Goal: Task Accomplishment & Management: Use online tool/utility

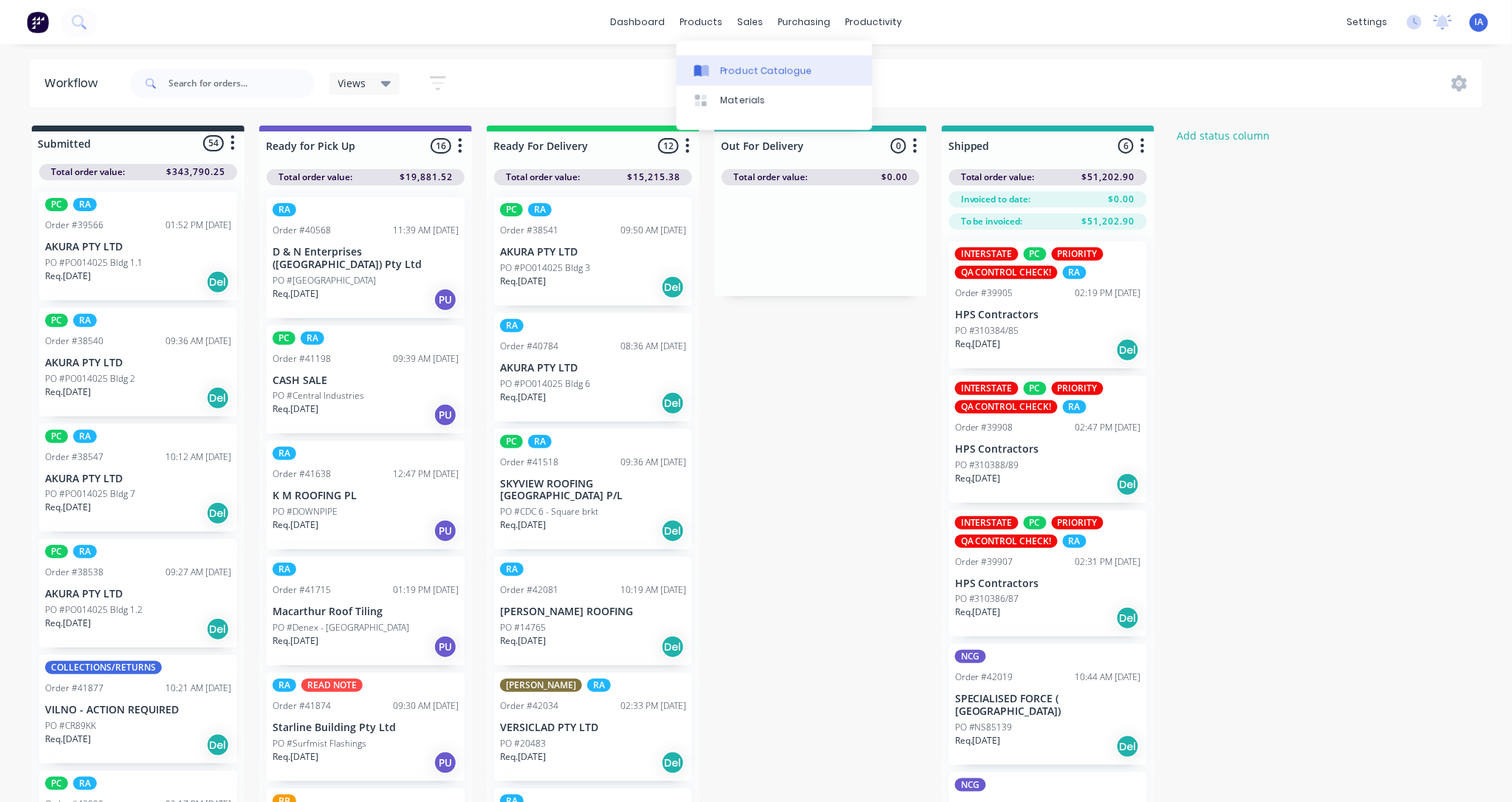
click at [750, 66] on div "Product Catalogue" at bounding box center [767, 71] width 92 height 13
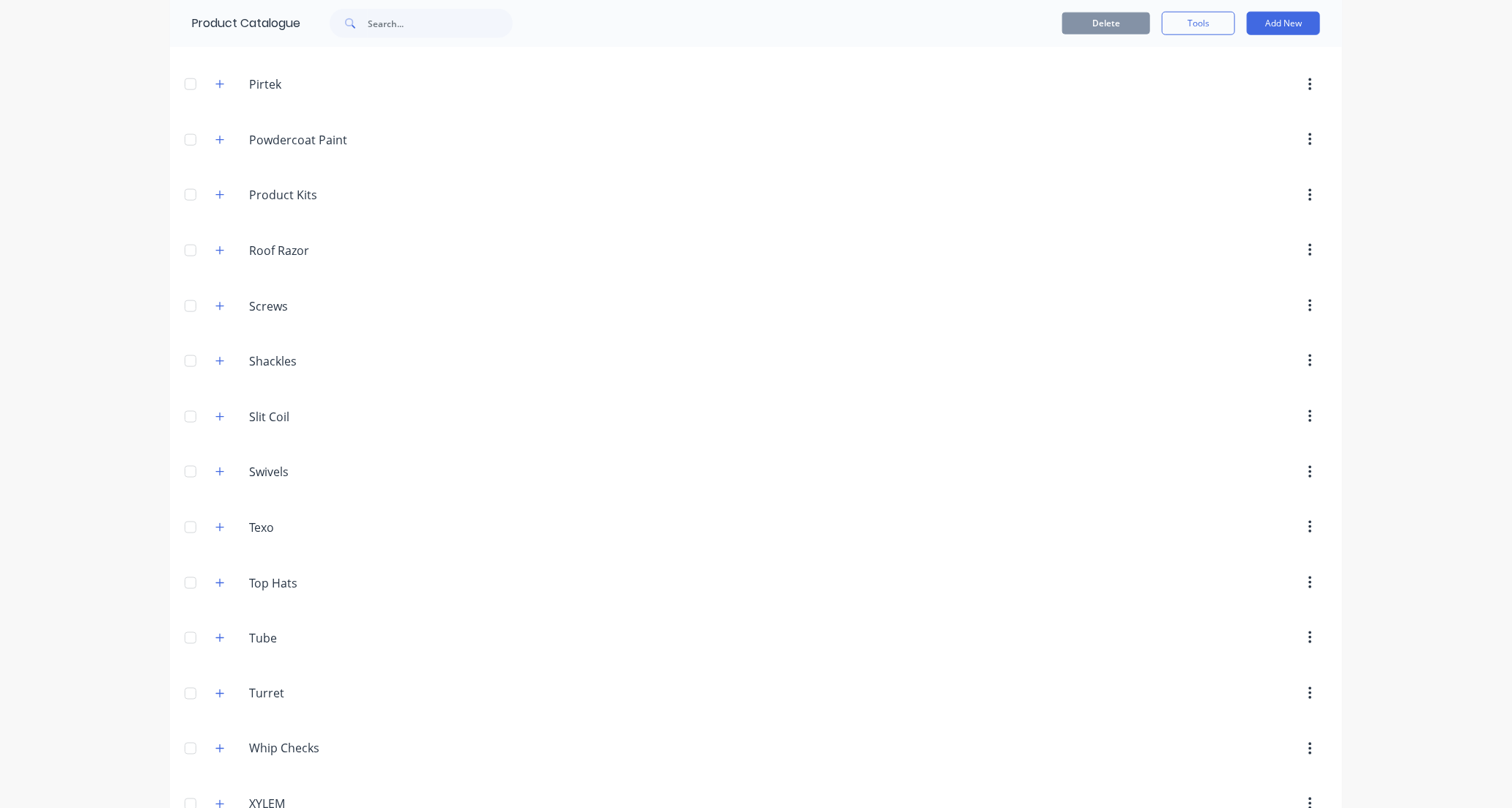
scroll to position [1057, 0]
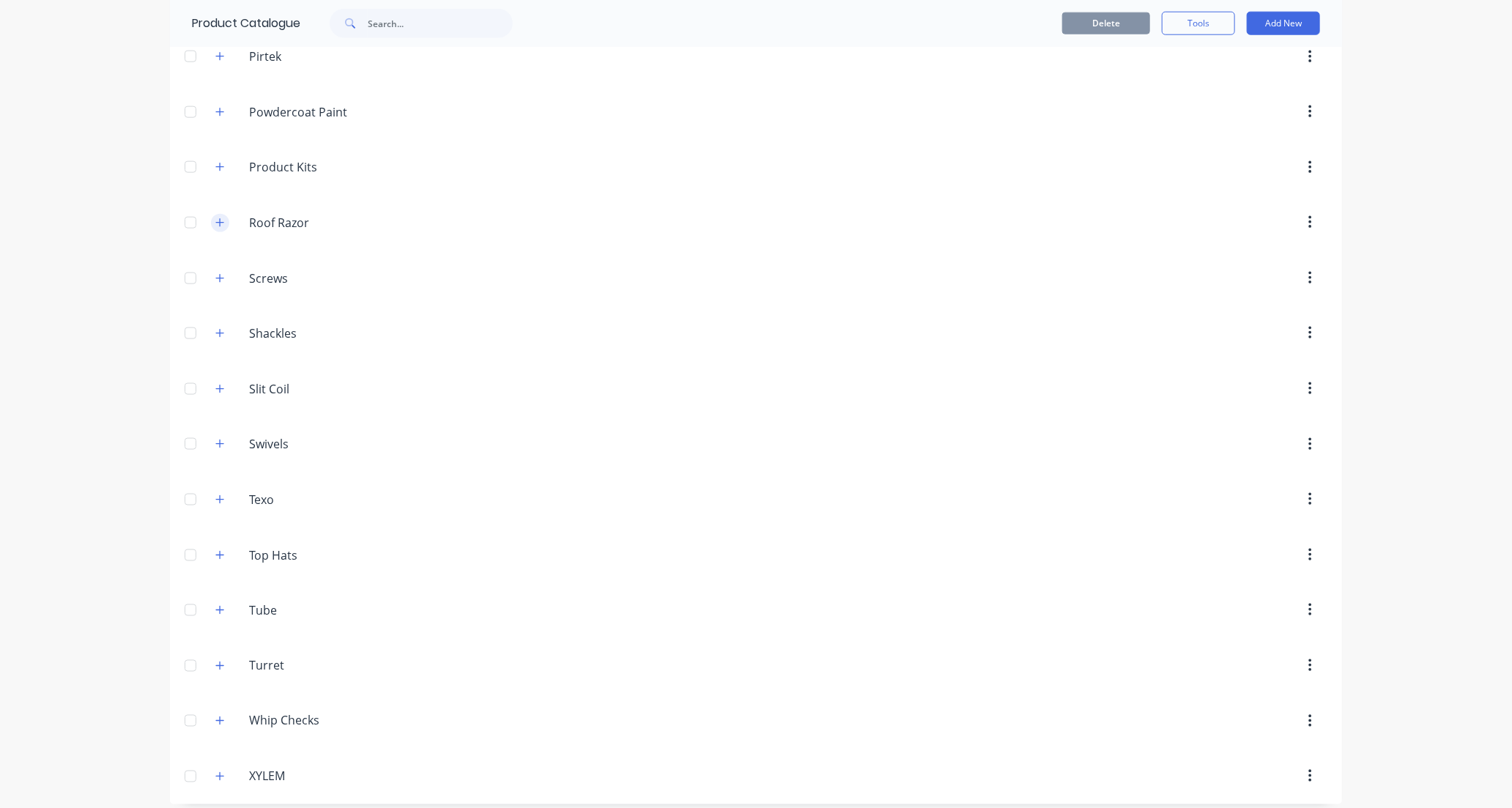
click at [215, 224] on icon "button" at bounding box center [220, 223] width 9 height 10
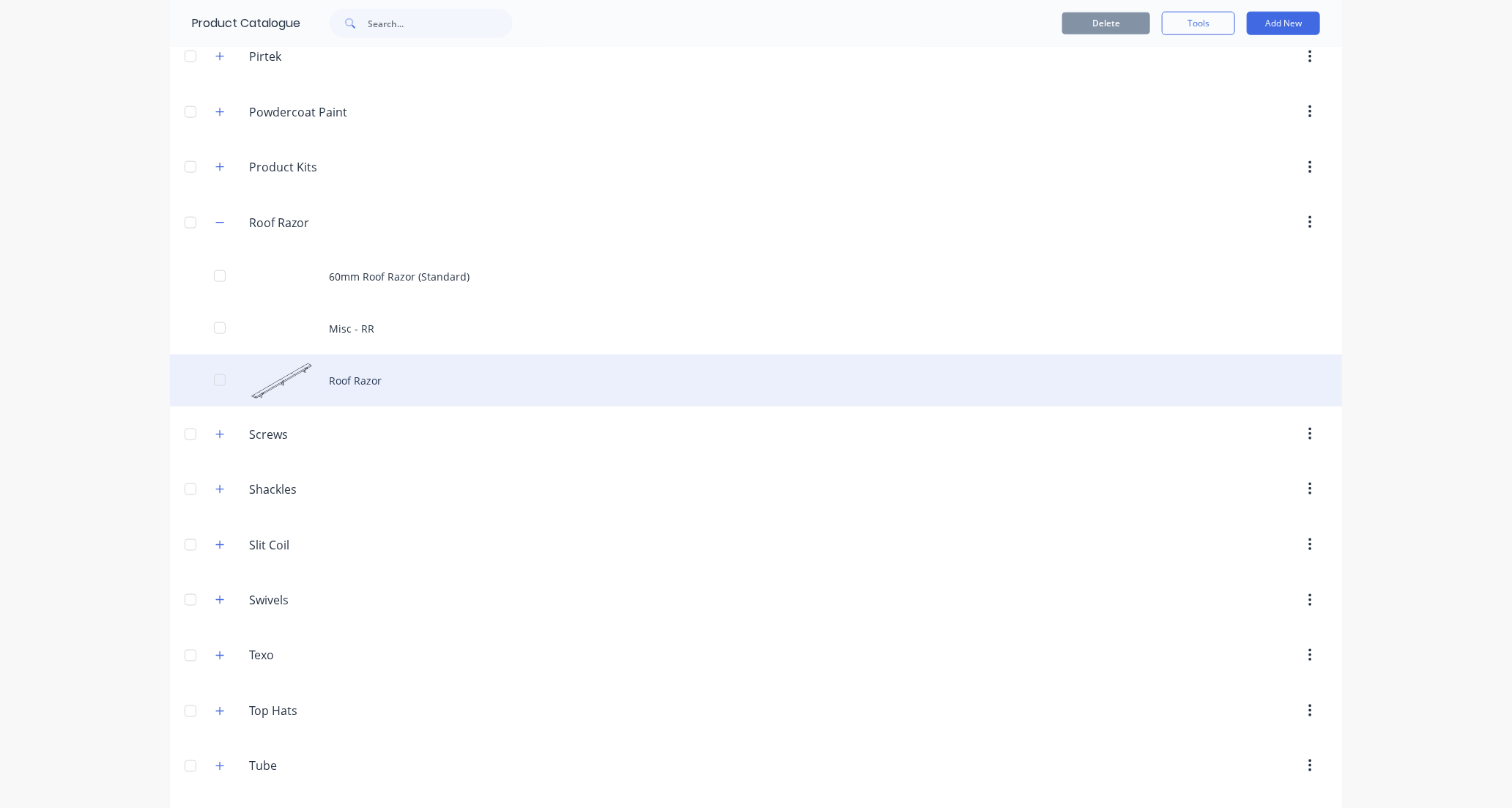
click at [459, 390] on div "Roof Razor" at bounding box center [756, 380] width 1172 height 52
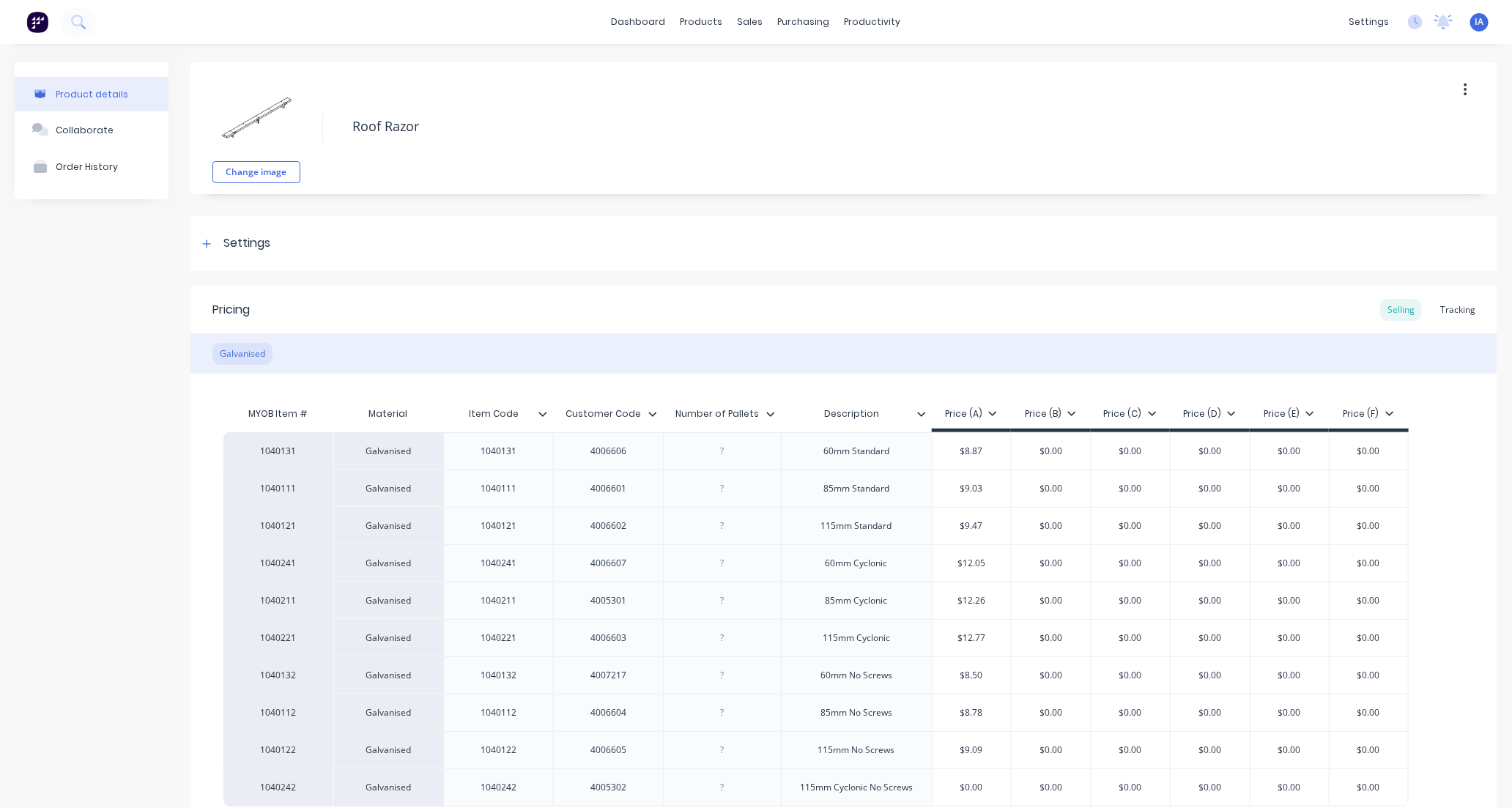
type textarea "x"
click at [1444, 311] on div "Tracking" at bounding box center [1458, 310] width 50 height 22
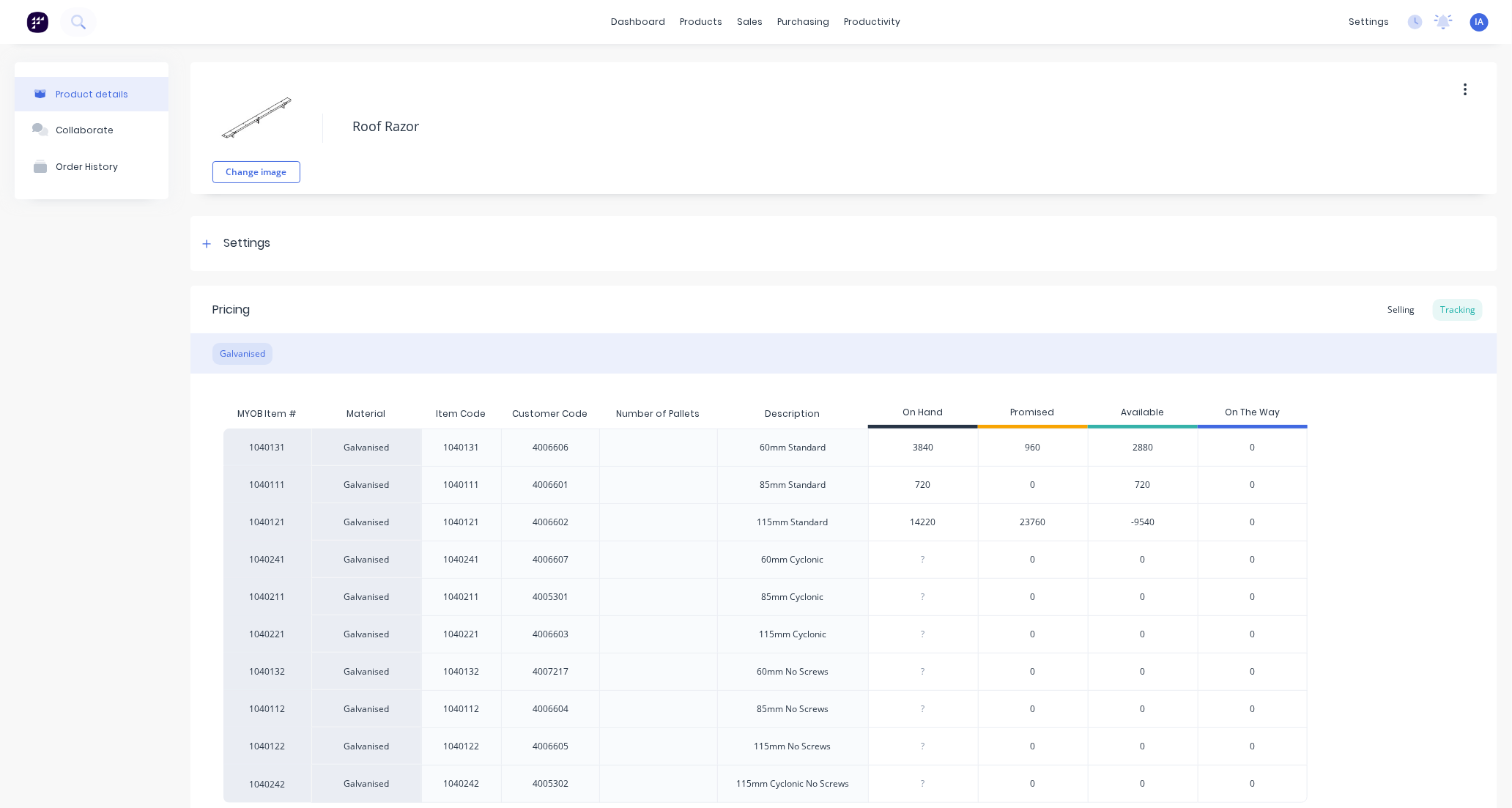
click at [913, 482] on input "720" at bounding box center [923, 484] width 109 height 13
type input "0"
type textarea "x"
type input "900"
type textarea "x"
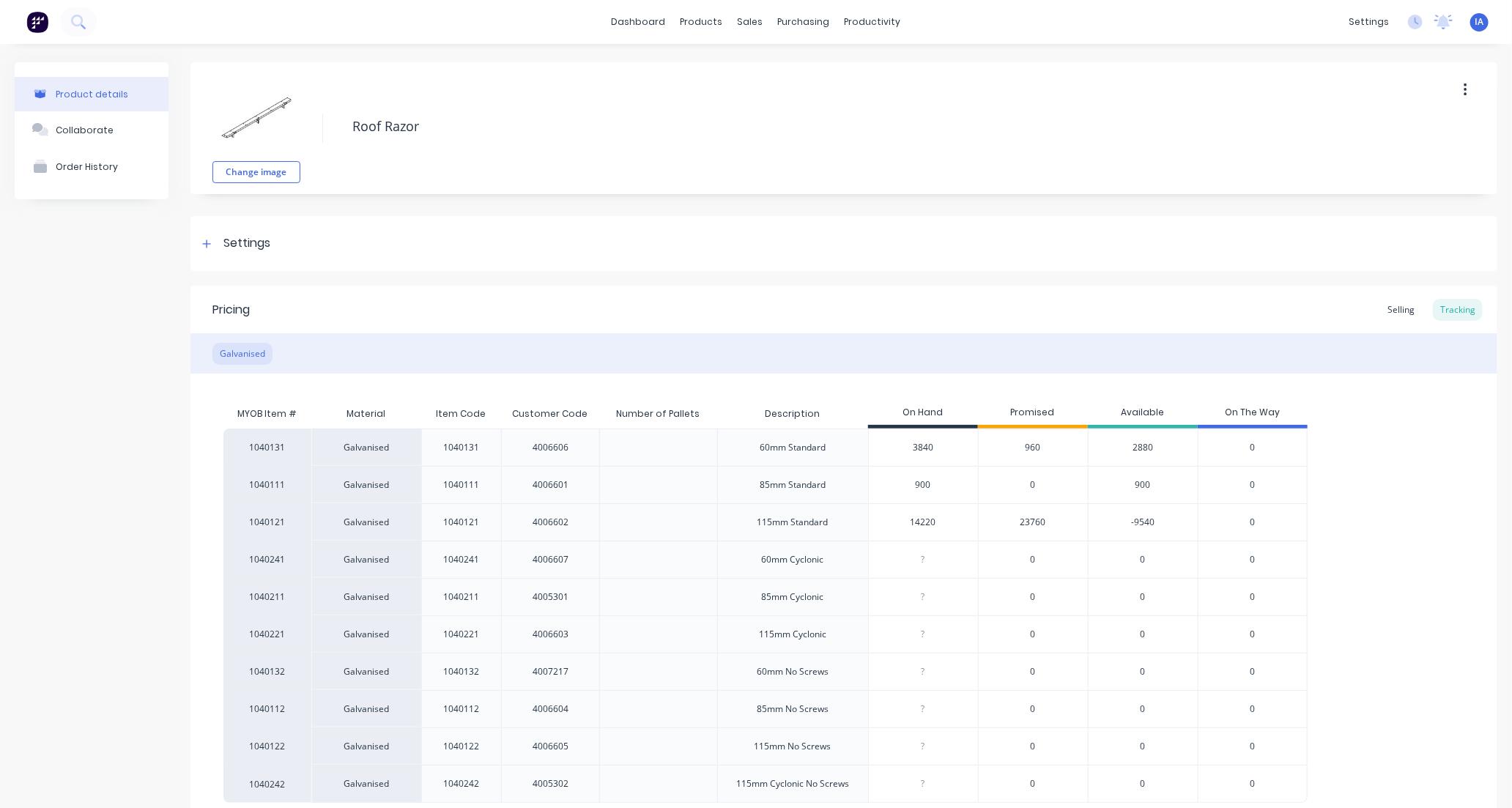
type input "900"
click at [1382, 496] on div "1040131 Galvanised 1040131 4006606 60mm Standard 3840 960 2880 0 1040111 Galvan…" at bounding box center [844, 616] width 1242 height 374
click at [920, 521] on input "14220" at bounding box center [923, 522] width 109 height 13
type input "140"
type textarea "x"
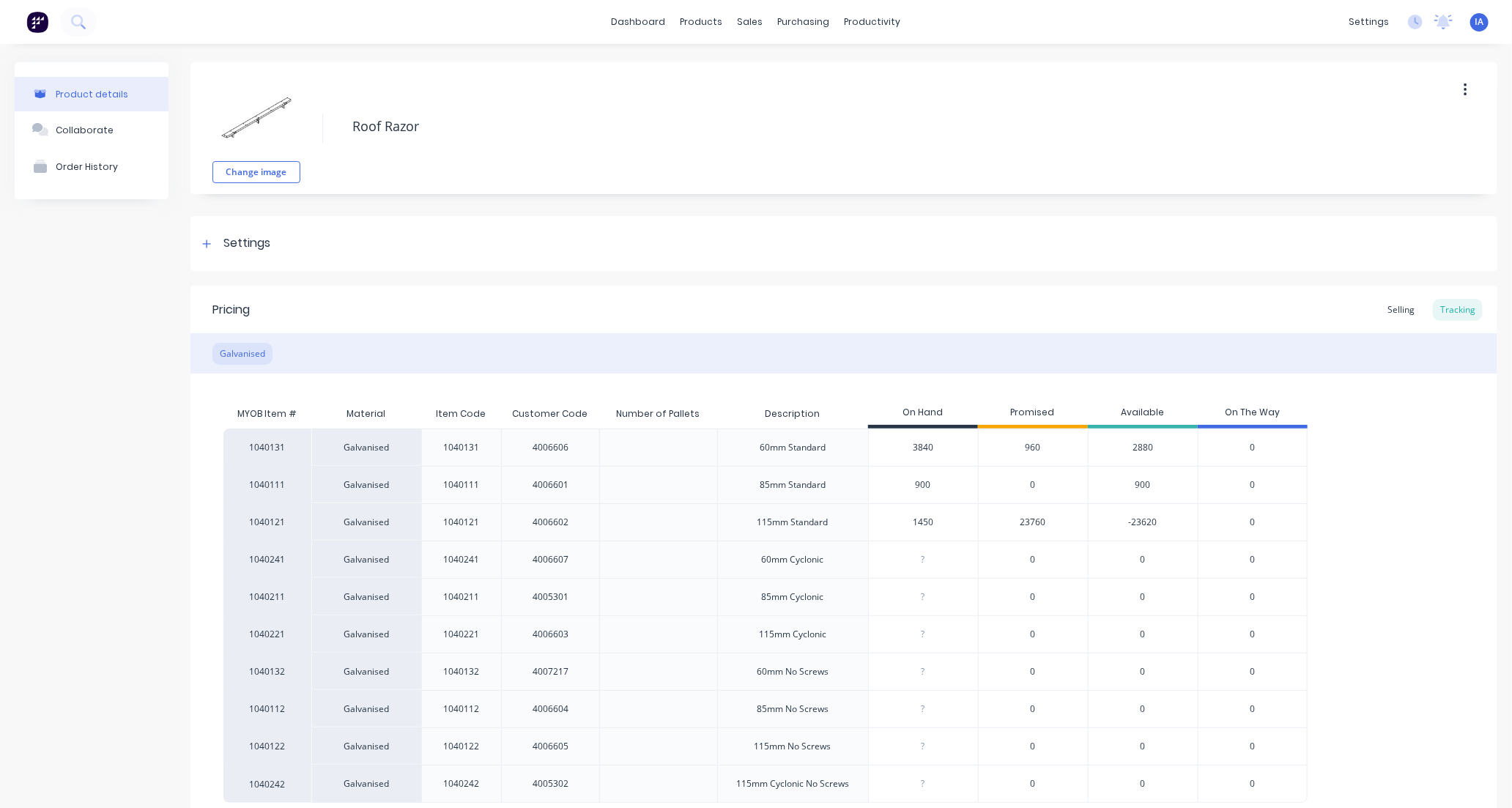
type input "14580"
type textarea "x"
type input "14580"
click at [1359, 520] on div "1040131 Galvanised 1040131 4006606 60mm Standard 3840 960 2880 0 1040111 Galvan…" at bounding box center [844, 616] width 1242 height 374
click at [1347, 526] on div "1040131 Galvanised 1040131 4006606 60mm Standard 3840 960 2880 0 1040111 Galvan…" at bounding box center [844, 616] width 1242 height 374
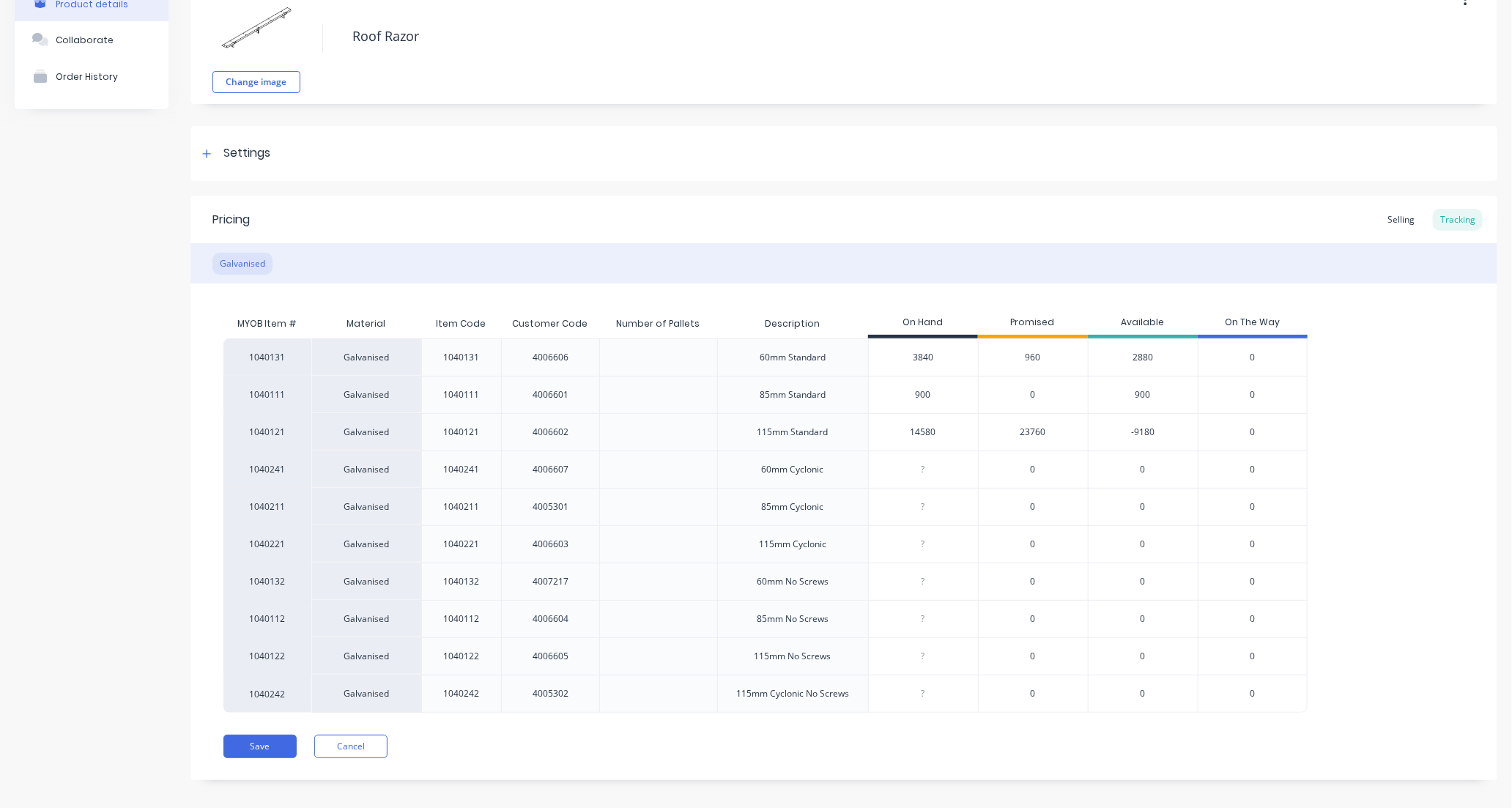
scroll to position [103, 0]
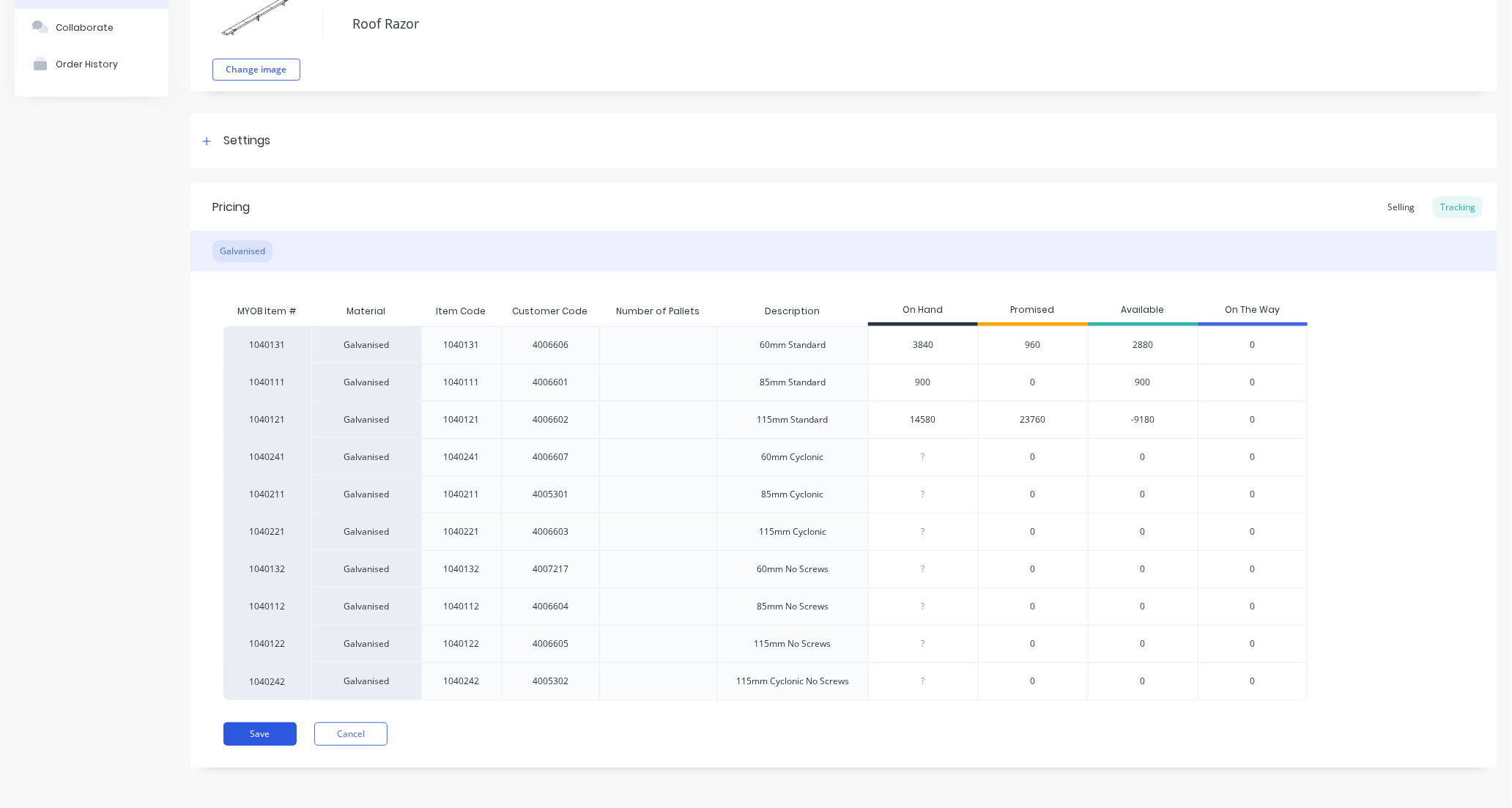
click at [261, 730] on button "Save" at bounding box center [260, 734] width 74 height 24
type textarea "x"
